Goal: Transaction & Acquisition: Purchase product/service

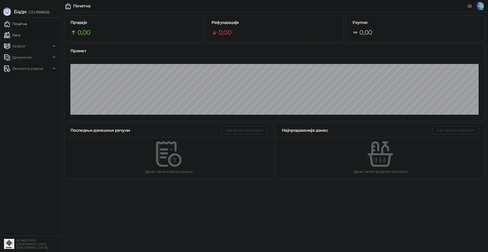
click at [20, 35] on link "Каса" at bounding box center [12, 35] width 16 height 10
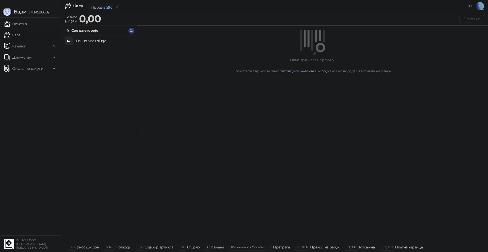
click at [95, 40] on h4 "Edukativne usluge" at bounding box center [104, 41] width 56 height 8
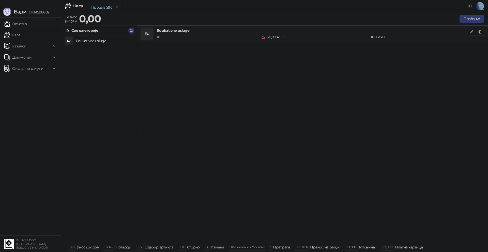
click at [473, 31] on icon "button" at bounding box center [472, 32] width 4 height 4
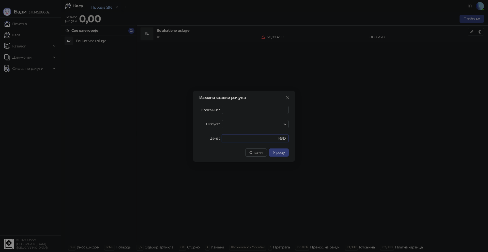
drag, startPoint x: 233, startPoint y: 137, endPoint x: 218, endPoint y: 138, distance: 14.3
click at [218, 138] on div "Цена * RSD" at bounding box center [243, 138] width 89 height 8
type input "****"
click at [281, 153] on span "У реду" at bounding box center [279, 152] width 12 height 5
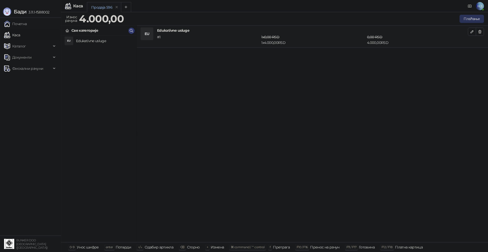
click at [475, 18] on button "Плаћање" at bounding box center [471, 19] width 24 height 8
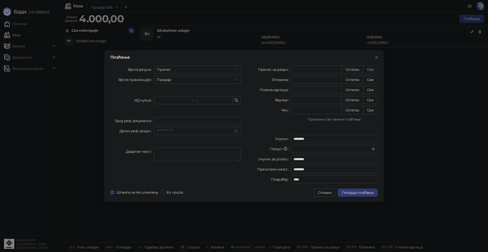
click at [369, 71] on button "Све" at bounding box center [370, 70] width 15 height 8
type input "****"
click at [361, 194] on span "Потврди плаћање" at bounding box center [358, 193] width 32 height 5
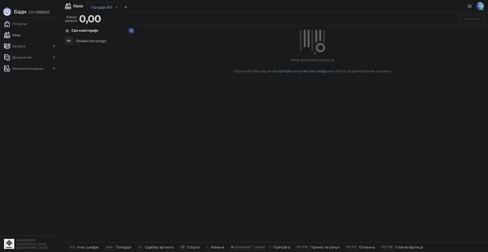
click at [85, 41] on h4 "Edukativne usluge" at bounding box center [104, 41] width 56 height 8
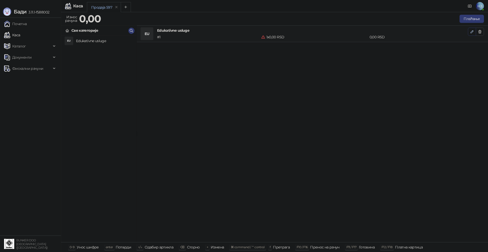
click at [473, 32] on icon "button" at bounding box center [472, 32] width 4 height 4
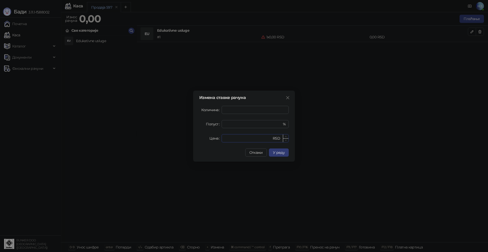
click at [231, 138] on input "*" at bounding box center [248, 139] width 47 height 8
drag, startPoint x: 240, startPoint y: 139, endPoint x: 212, endPoint y: 136, distance: 28.1
click at [212, 136] on div "Цена * RSD" at bounding box center [243, 138] width 89 height 8
click at [284, 157] on div "Измена ставке рачуна Количина * Попуст * % Цена **** RSD Откажи У реду" at bounding box center [244, 126] width 102 height 71
click at [282, 155] on button "У реду" at bounding box center [279, 153] width 20 height 8
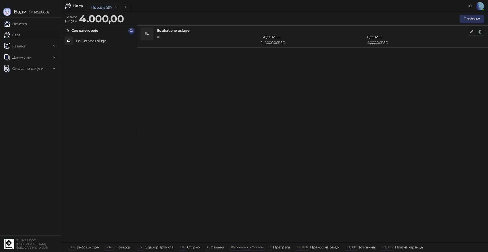
click at [472, 18] on button "Плаћање" at bounding box center [471, 19] width 24 height 8
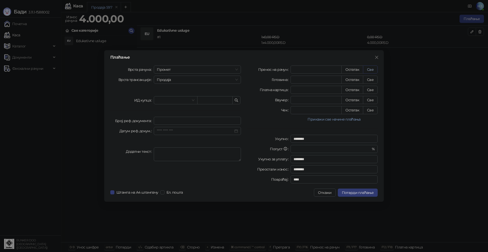
click at [373, 67] on button "Све" at bounding box center [370, 70] width 15 height 8
type input "****"
click at [356, 192] on span "Потврди плаћање" at bounding box center [358, 193] width 32 height 5
